Goal: Task Accomplishment & Management: Manage account settings

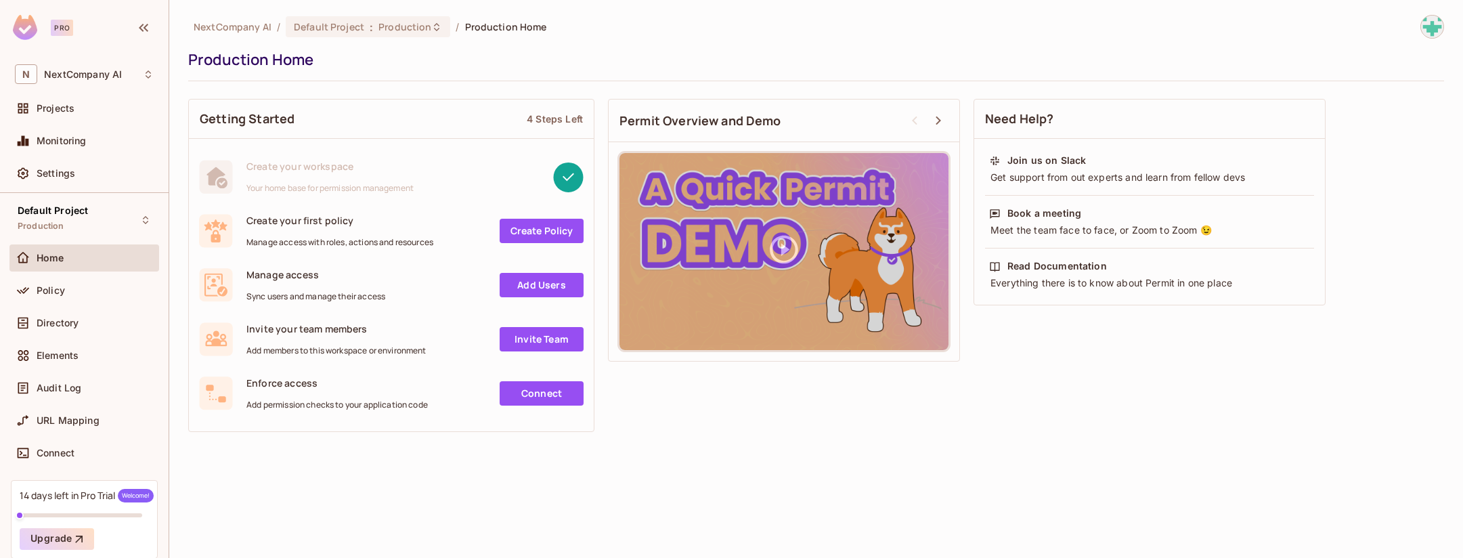
scroll to position [55, 0]
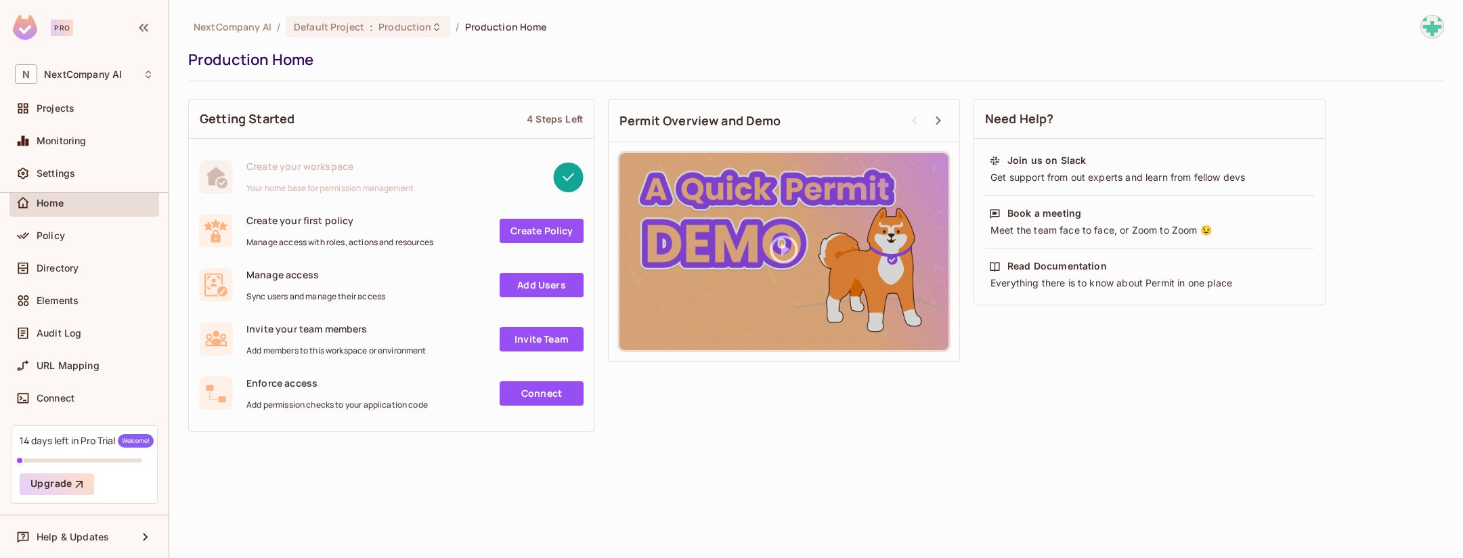
click at [1422, 24] on img at bounding box center [1432, 27] width 22 height 22
click at [312, 497] on div at bounding box center [731, 279] width 1463 height 558
click at [1434, 25] on img at bounding box center [1432, 27] width 22 height 22
click at [1348, 91] on span "Copy Environment Key" at bounding box center [1389, 94] width 100 height 13
click at [86, 121] on div "Projects" at bounding box center [84, 108] width 150 height 27
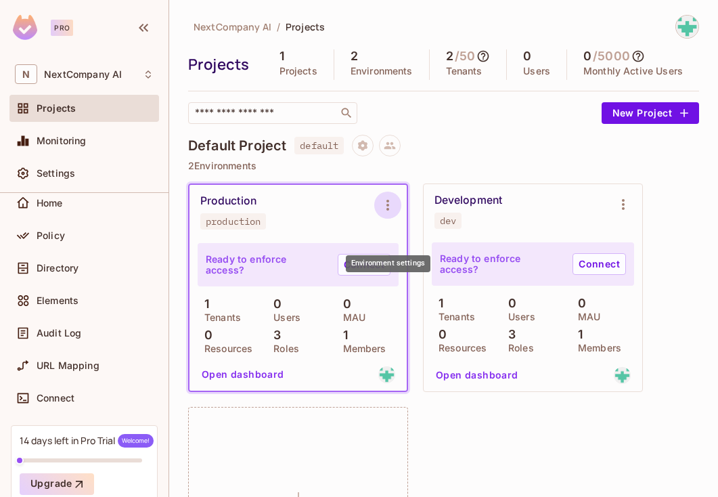
click at [387, 213] on icon "Environment settings" at bounding box center [388, 205] width 16 height 16
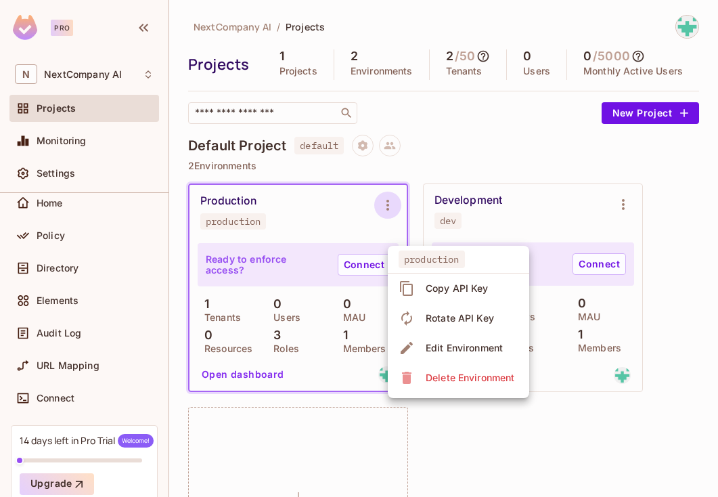
click at [544, 187] on div at bounding box center [359, 248] width 718 height 497
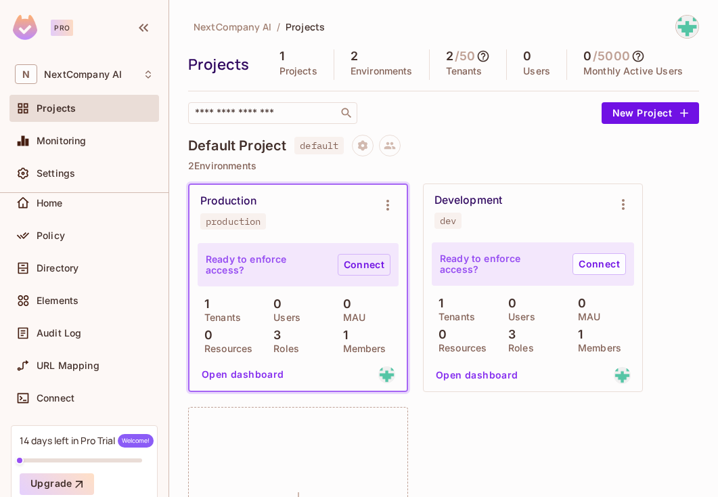
click at [362, 276] on link "Connect" at bounding box center [364, 265] width 53 height 22
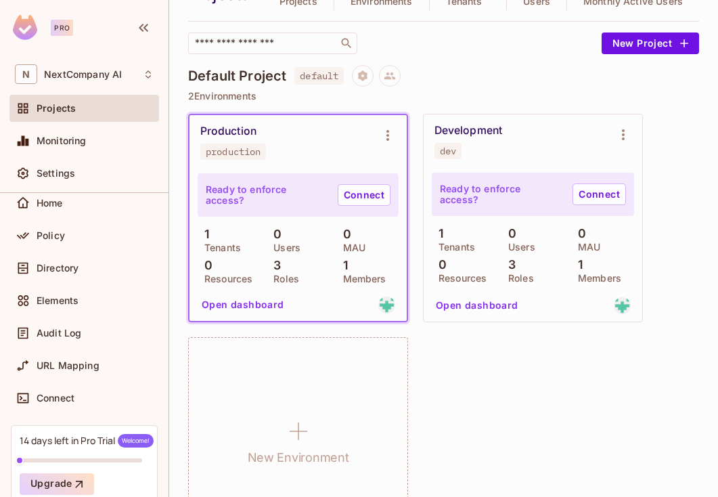
scroll to position [153, 0]
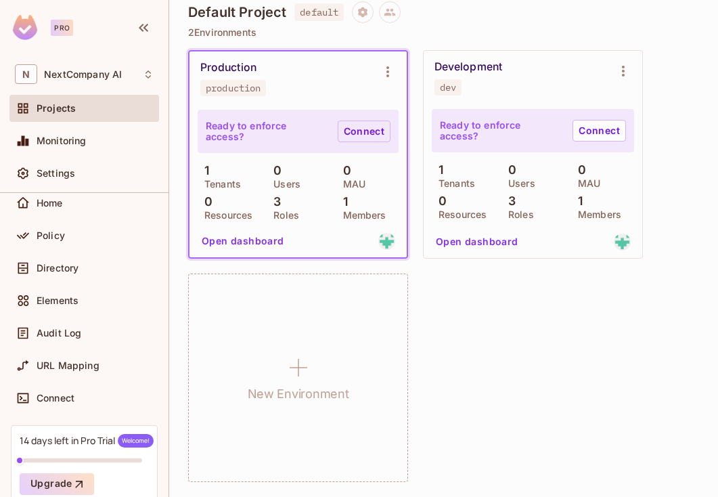
click at [372, 139] on link "Connect" at bounding box center [364, 132] width 53 height 22
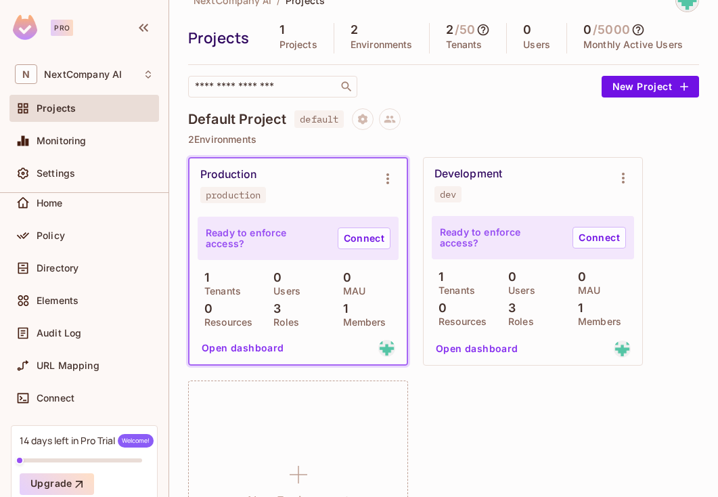
scroll to position [160, 0]
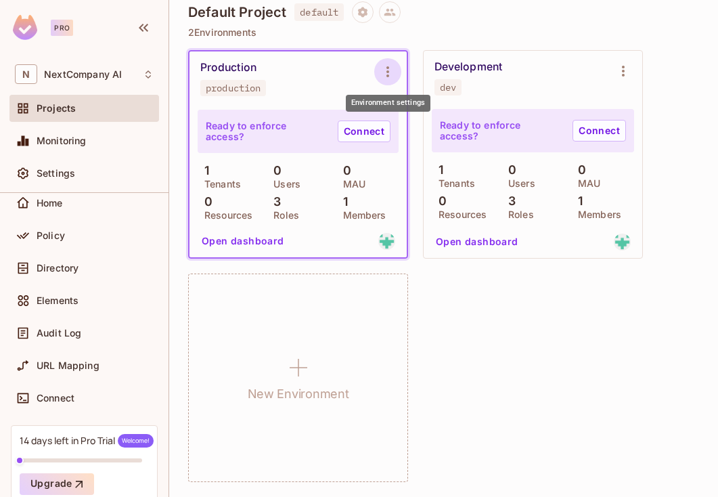
click at [383, 74] on icon "Environment settings" at bounding box center [388, 72] width 16 height 16
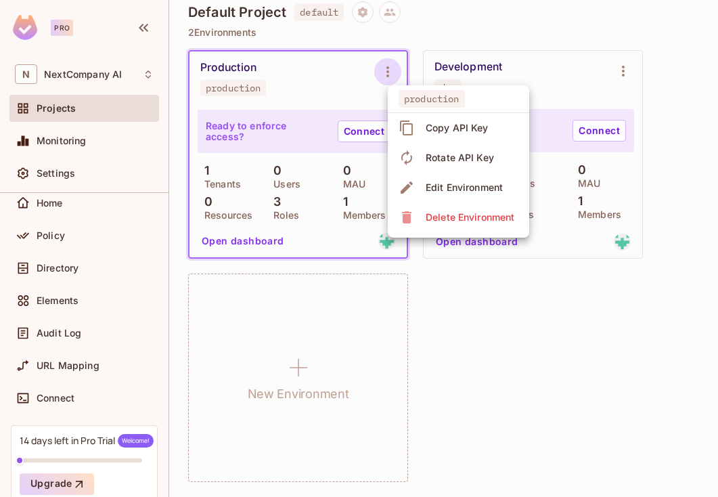
click at [445, 30] on div at bounding box center [359, 248] width 718 height 497
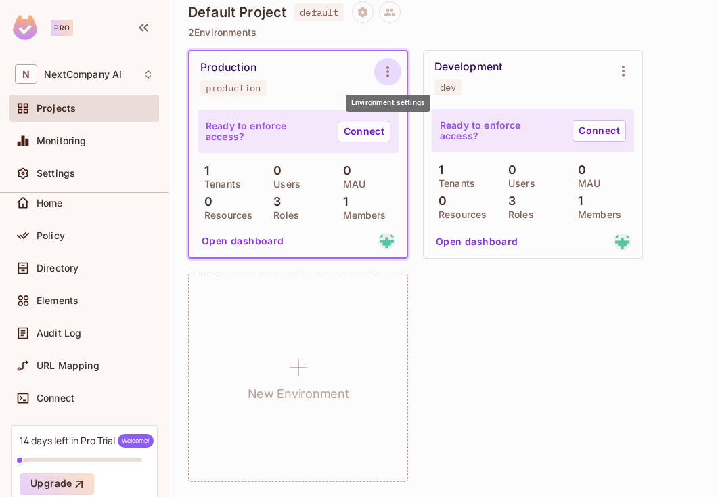
click at [385, 72] on icon "Environment settings" at bounding box center [388, 72] width 16 height 16
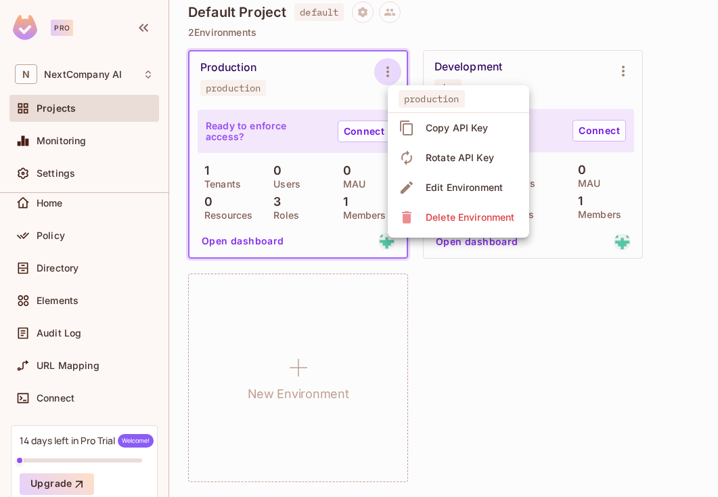
click at [533, 361] on div at bounding box center [359, 248] width 718 height 497
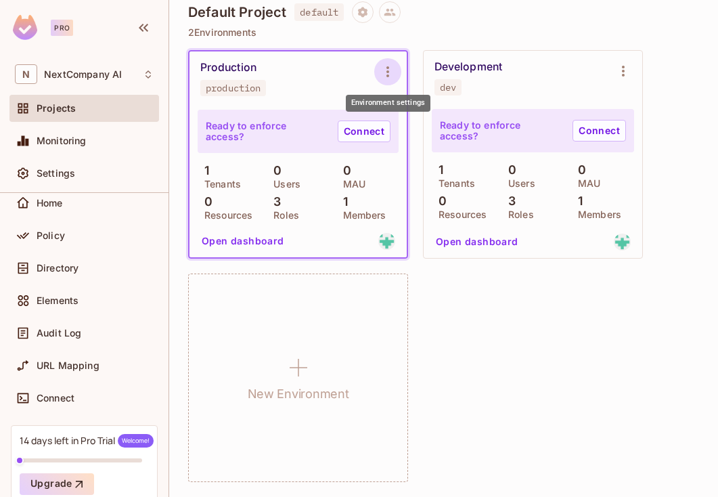
click at [395, 72] on icon "Environment settings" at bounding box center [388, 72] width 16 height 16
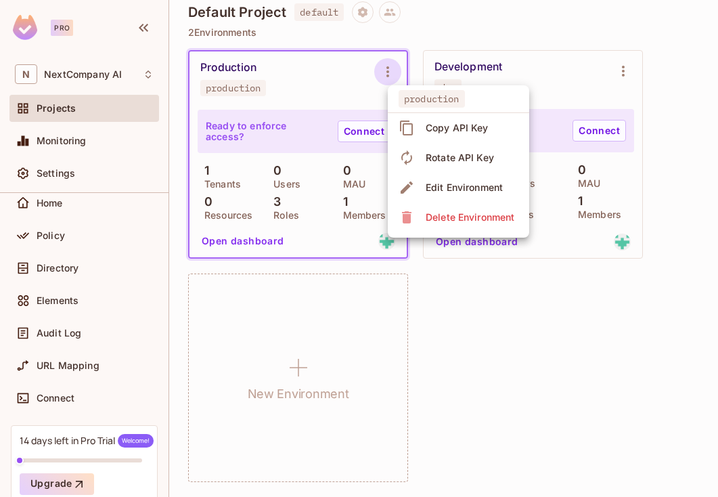
click at [254, 85] on div at bounding box center [359, 248] width 718 height 497
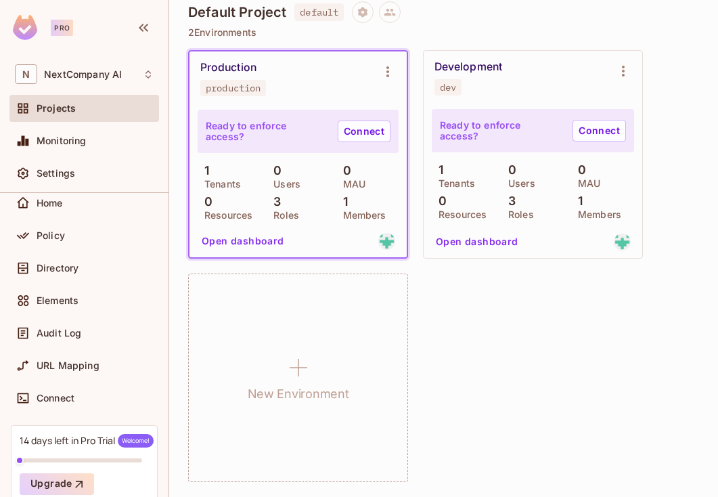
click at [261, 240] on button "Open dashboard" at bounding box center [242, 241] width 93 height 22
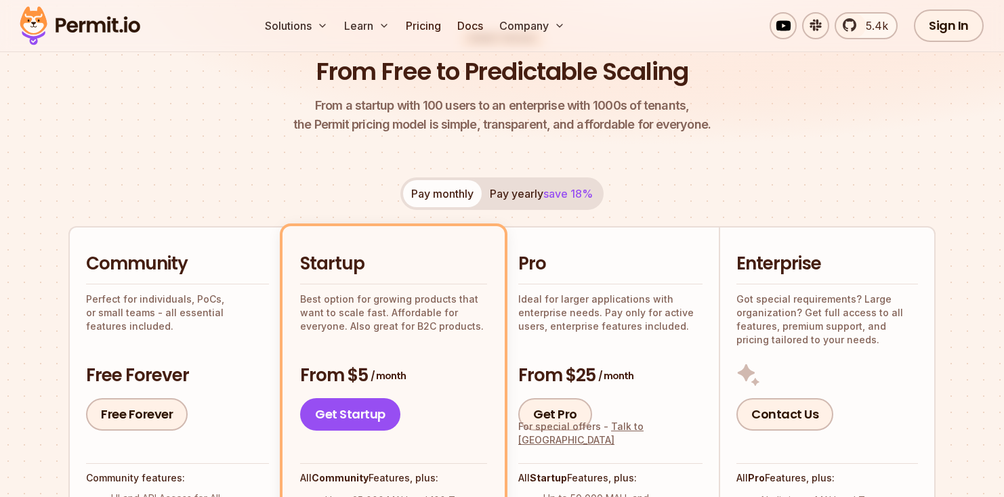
scroll to position [37, 0]
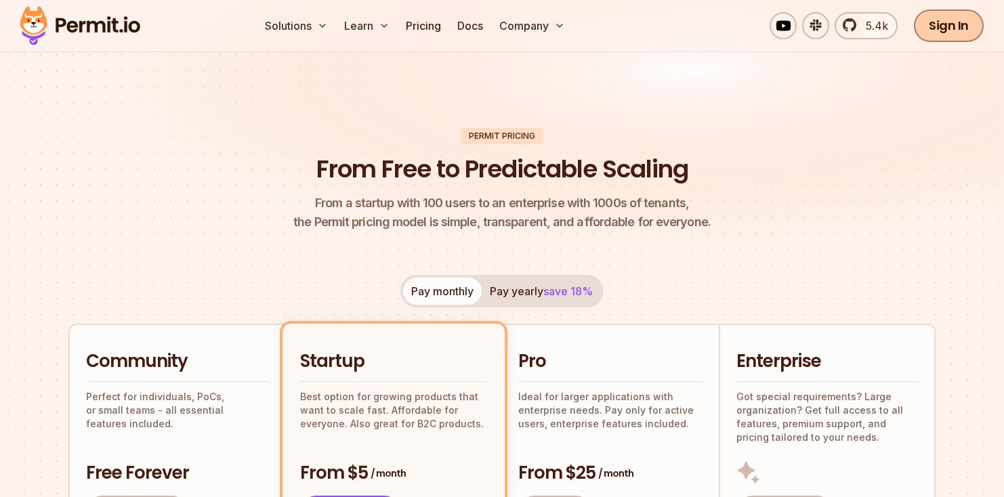
click at [708, 26] on link "Sign In" at bounding box center [949, 25] width 70 height 33
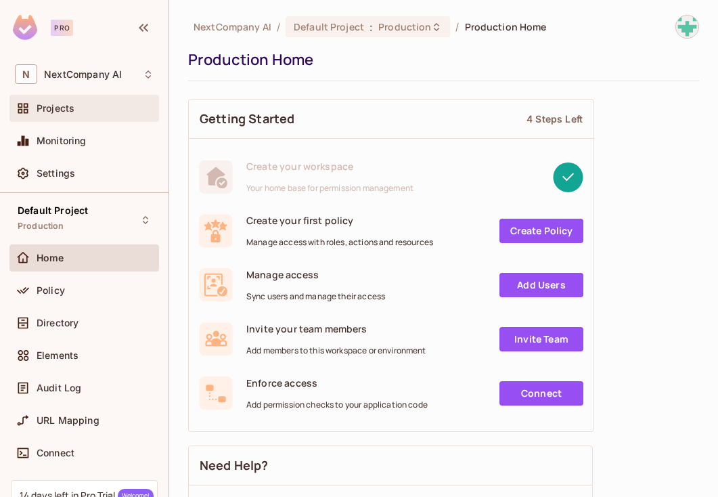
click at [72, 112] on span "Projects" at bounding box center [56, 108] width 38 height 11
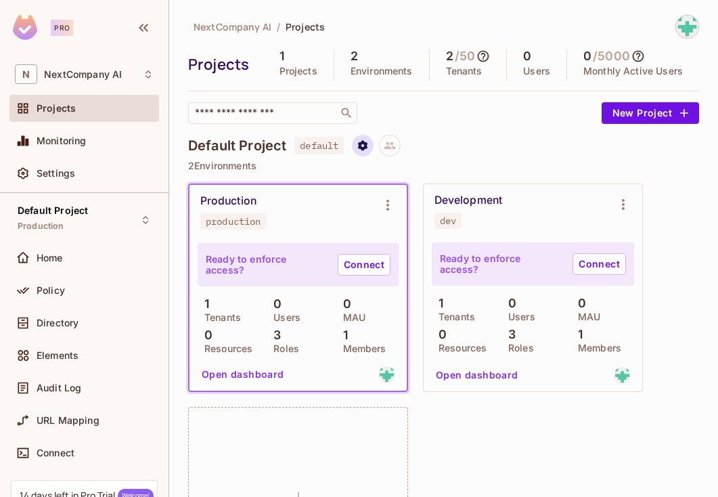
click at [363, 150] on icon "Project settings" at bounding box center [362, 145] width 9 height 10
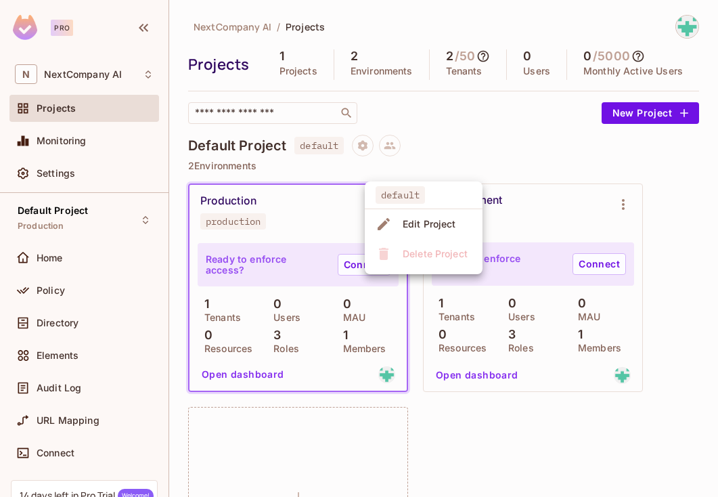
click at [446, 160] on div at bounding box center [359, 248] width 718 height 497
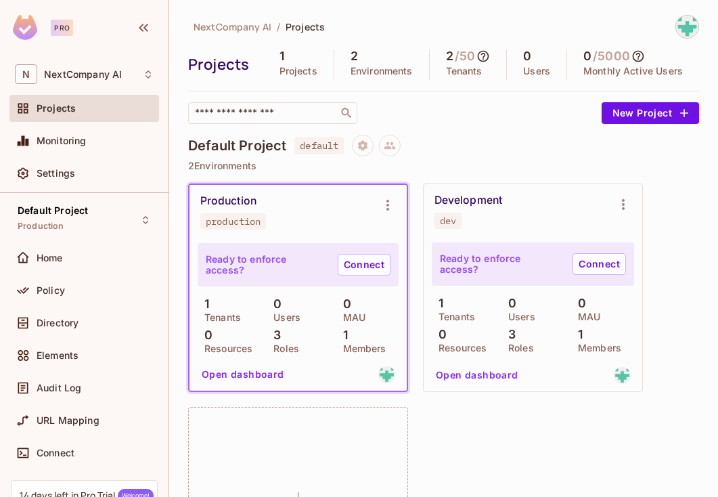
click at [387, 227] on ul "default Edit Project Delete Project" at bounding box center [409, 207] width 88 height 52
click at [385, 213] on icon "Environment settings" at bounding box center [388, 205] width 16 height 16
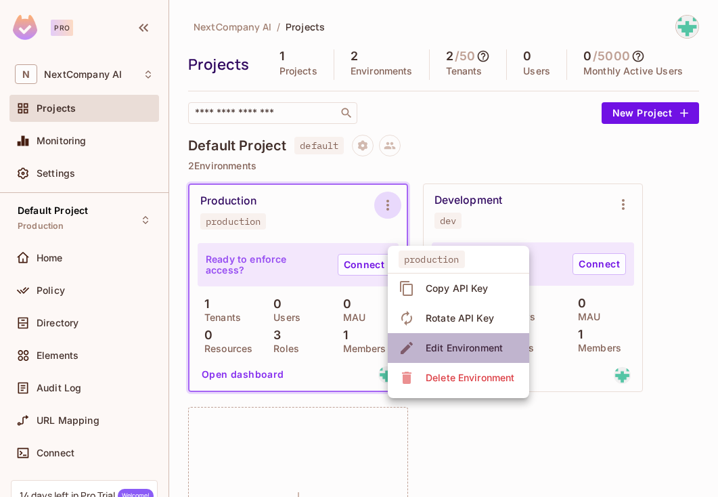
click at [436, 346] on div "Edit Environment" at bounding box center [464, 348] width 77 height 14
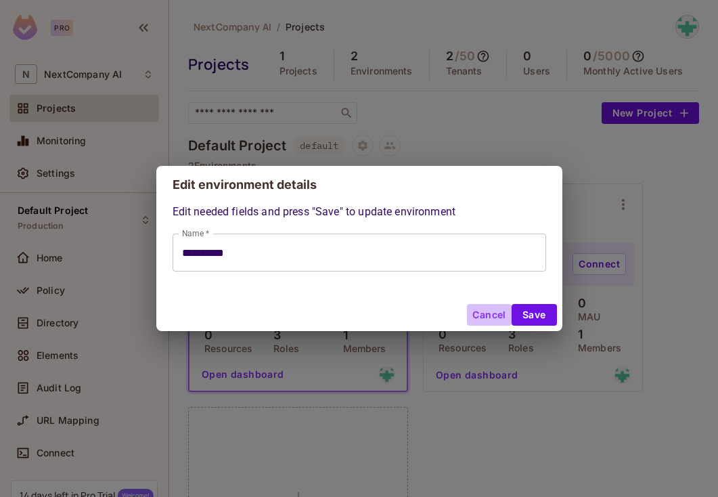
click at [488, 316] on button "Cancel" at bounding box center [489, 315] width 44 height 22
type input "**********"
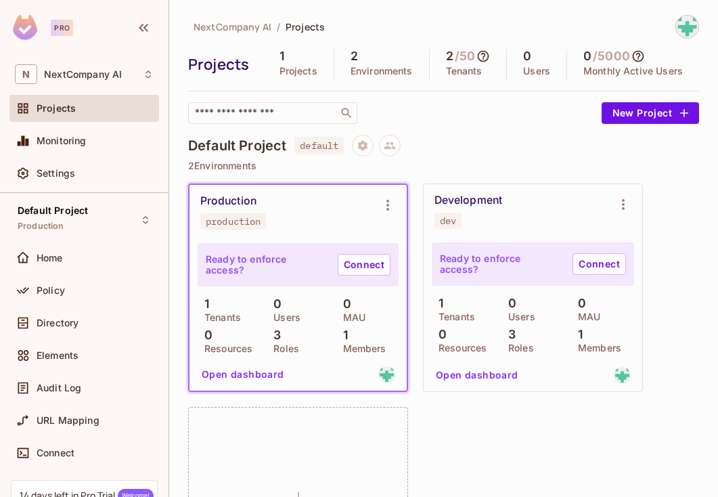
scroll to position [97, 0]
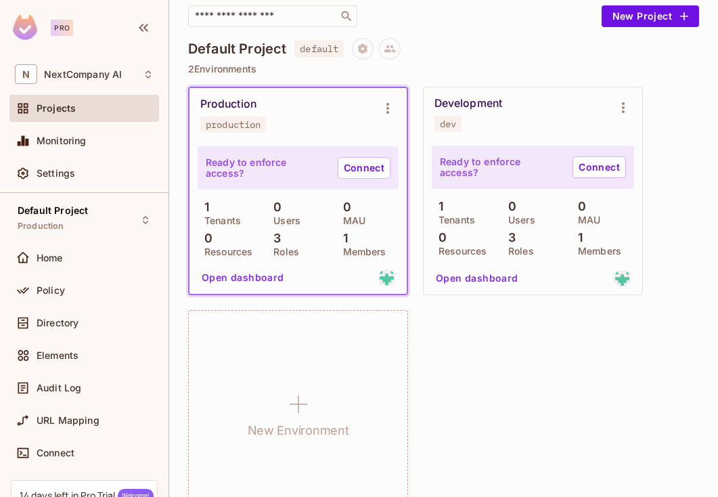
click at [283, 225] on div "0 Users" at bounding box center [298, 212] width 62 height 24
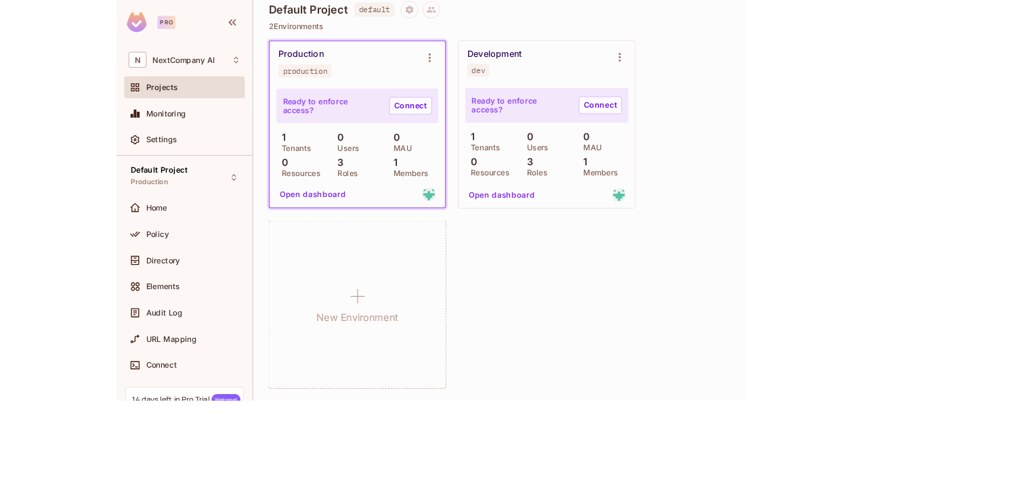
scroll to position [0, 0]
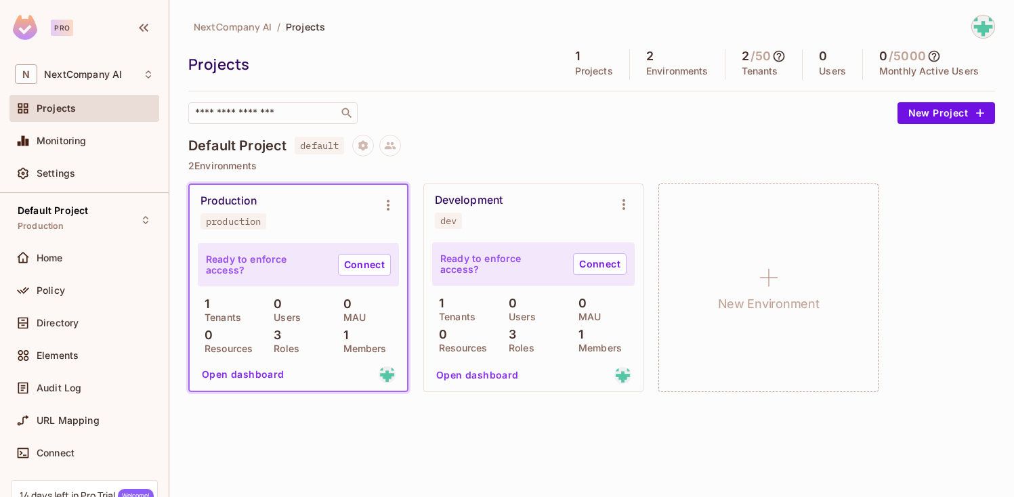
click at [718, 27] on img at bounding box center [983, 27] width 22 height 22
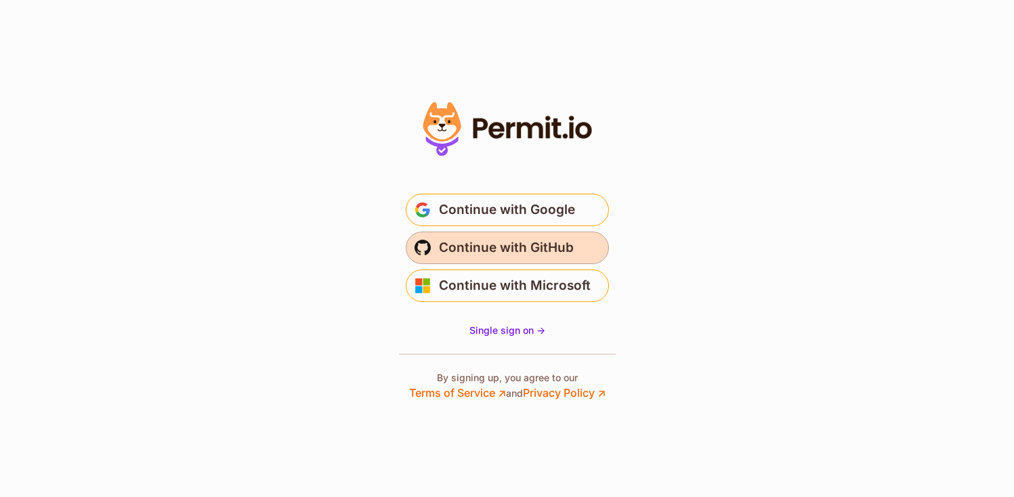
click at [523, 251] on span "Continue with GitHub" at bounding box center [506, 248] width 135 height 22
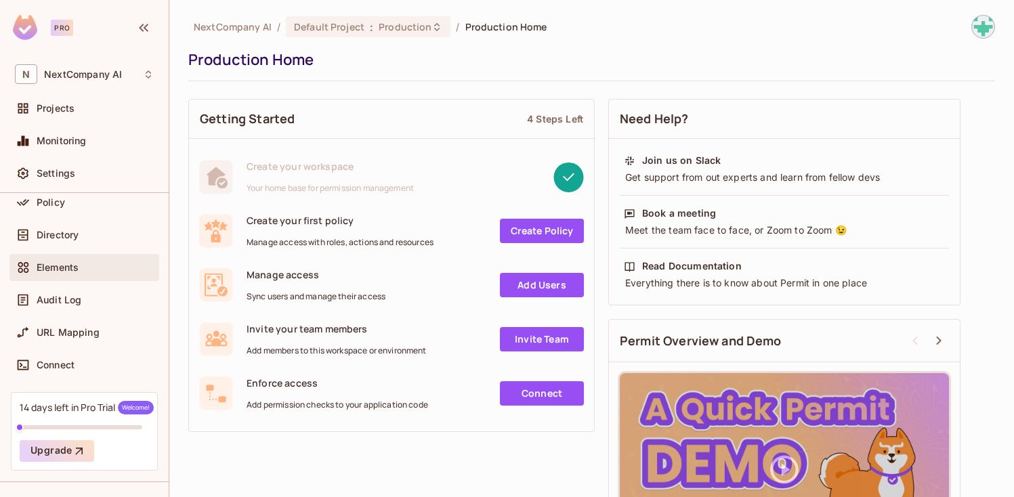
scroll to position [116, 0]
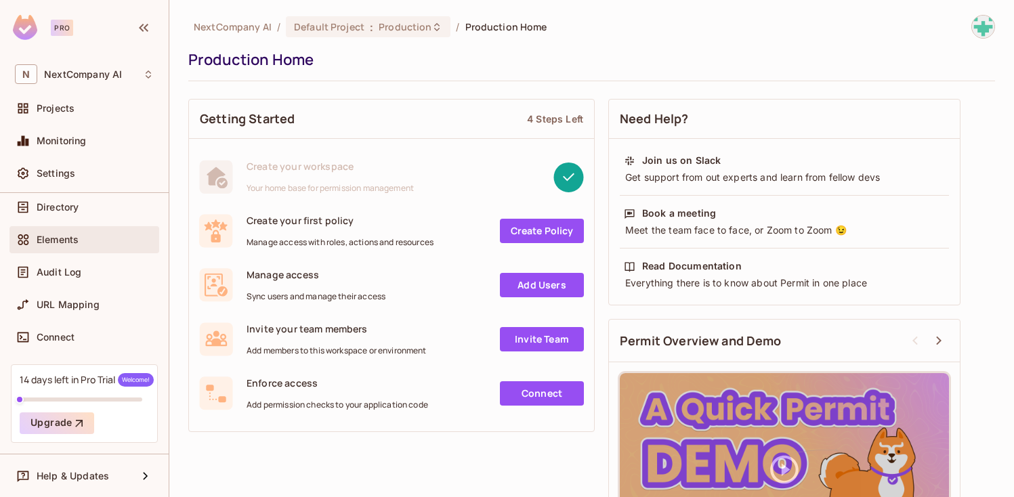
click at [89, 236] on div "Elements" at bounding box center [95, 239] width 117 height 11
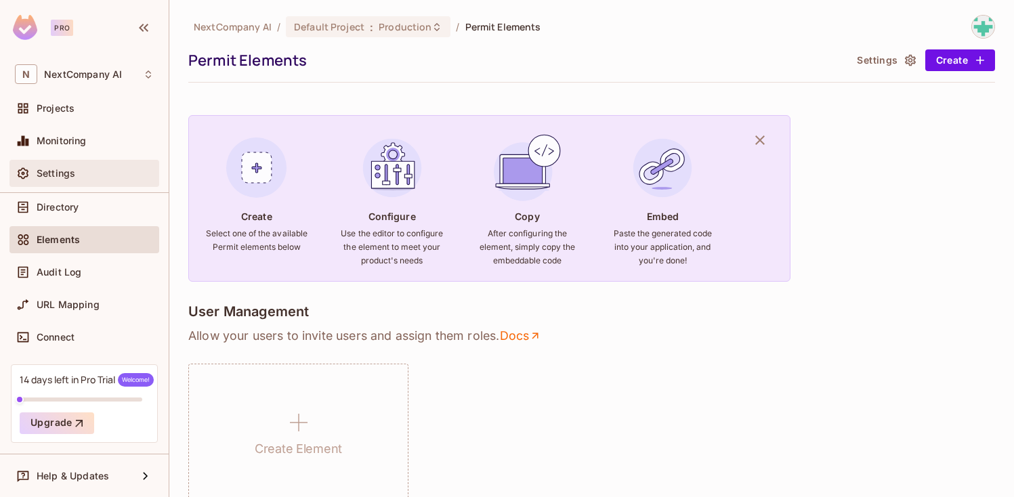
click at [78, 168] on div "Settings" at bounding box center [95, 173] width 117 height 11
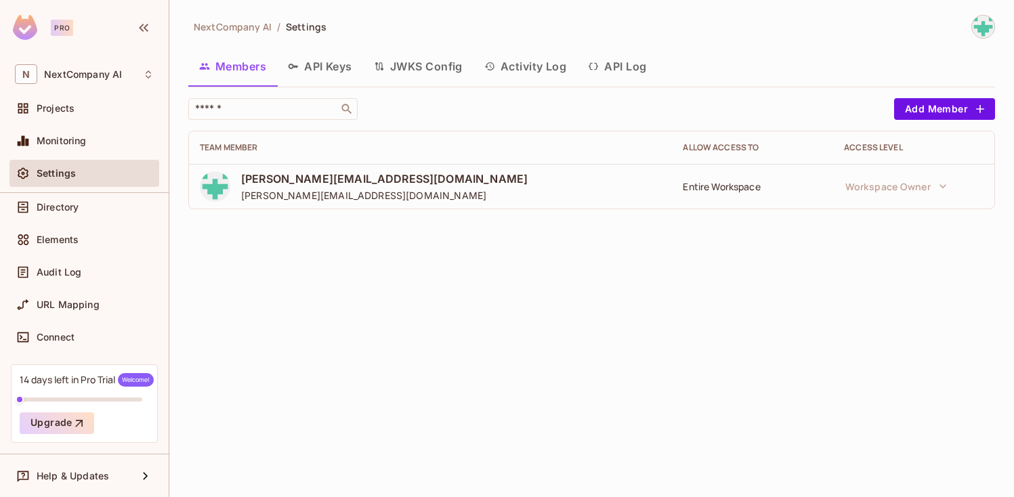
click at [314, 179] on span "[PERSON_NAME][EMAIL_ADDRESS][DOMAIN_NAME]" at bounding box center [384, 178] width 286 height 15
click at [327, 62] on button "API Keys" at bounding box center [320, 66] width 86 height 34
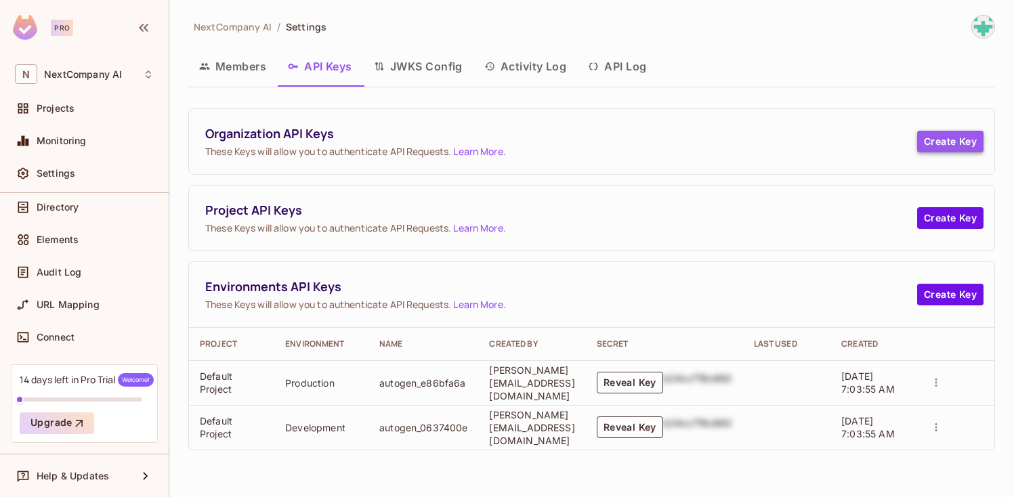
click at [947, 145] on button "Create Key" at bounding box center [950, 142] width 66 height 22
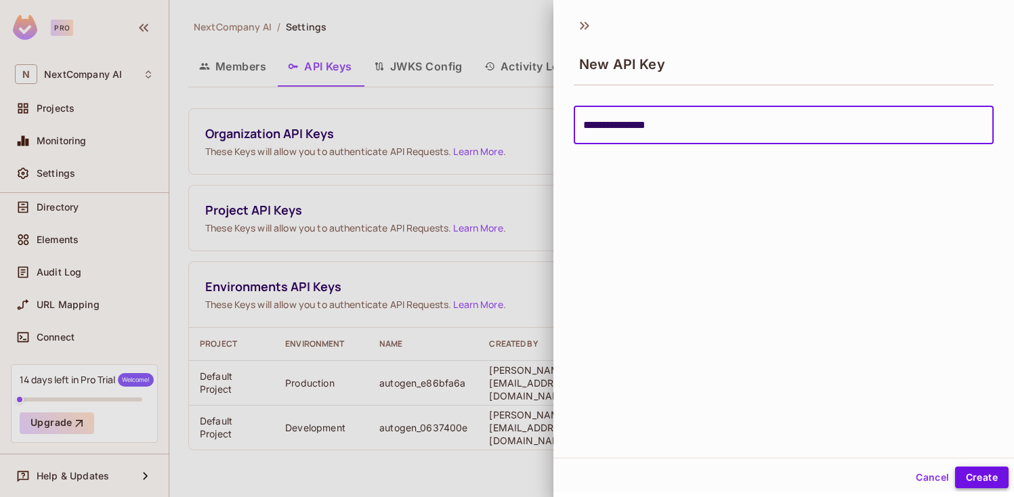
type input "**********"
click at [972, 474] on button "Create" at bounding box center [981, 478] width 53 height 22
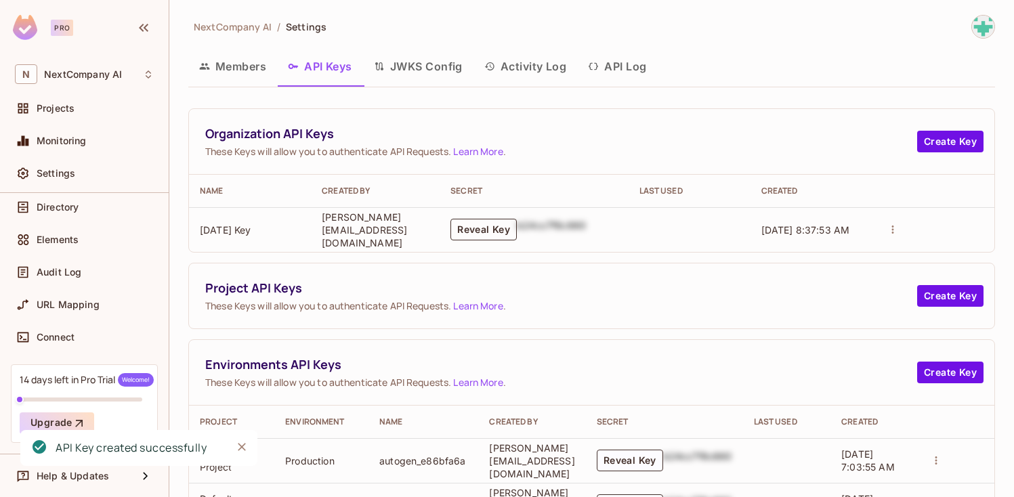
click at [494, 226] on button "Reveal Key" at bounding box center [483, 230] width 66 height 22
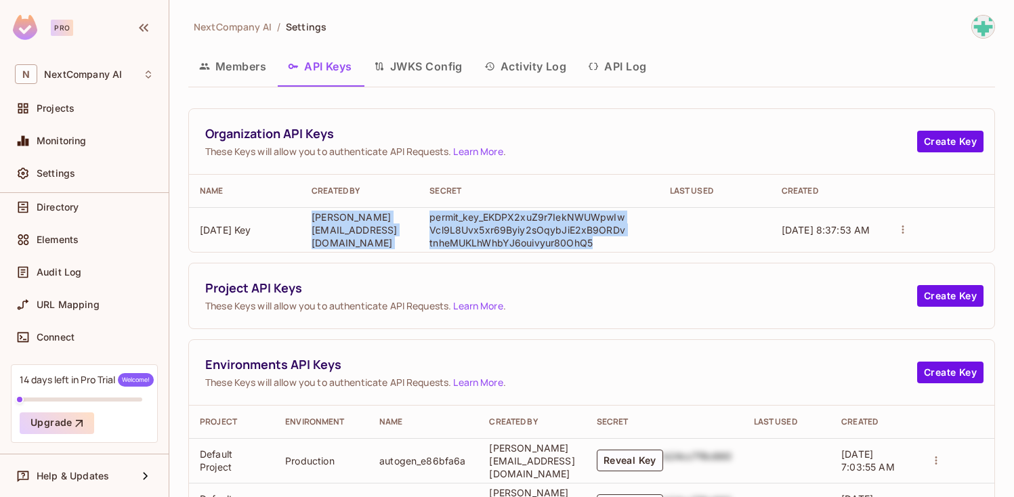
drag, startPoint x: 607, startPoint y: 241, endPoint x: 422, endPoint y: 213, distance: 187.0
click at [422, 213] on tr "[DATE] Key [EMAIL_ADDRESS][DOMAIN_NAME] permit_key_EKDPX2xuZ9r7IekNWUWpwIwVcl9L…" at bounding box center [591, 229] width 805 height 45
copy tr "[PERSON_NAME][EMAIL_ADDRESS][DOMAIN_NAME] permit_key_EKDPX2xuZ9r7IekNWUWpwIwVcl…"
